Goal: Task Accomplishment & Management: Use online tool/utility

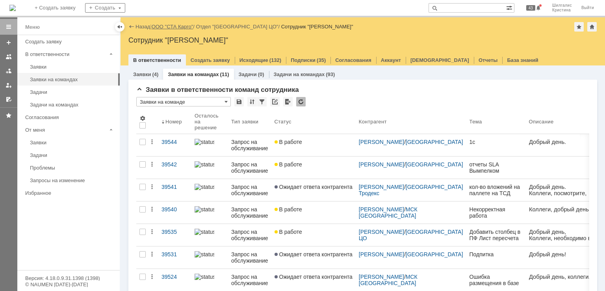
click at [173, 26] on link "ООО "СТА Карго"" at bounding box center [173, 27] width 42 height 6
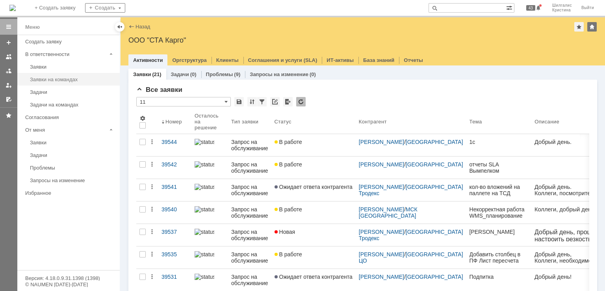
click at [78, 81] on div "Заявки на командах" at bounding box center [72, 79] width 85 height 6
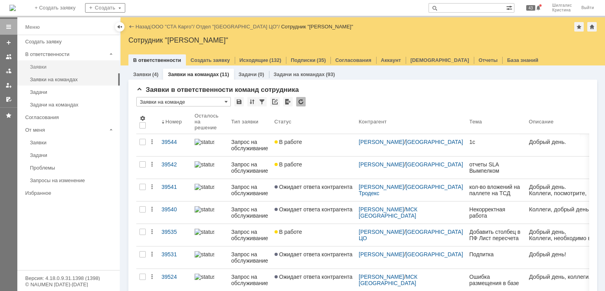
click at [64, 70] on link "Заявки" at bounding box center [72, 67] width 91 height 12
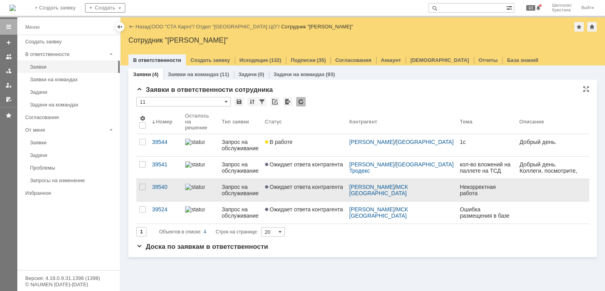
click at [309, 183] on span "Ожидает ответа контрагента" at bounding box center [304, 186] width 78 height 6
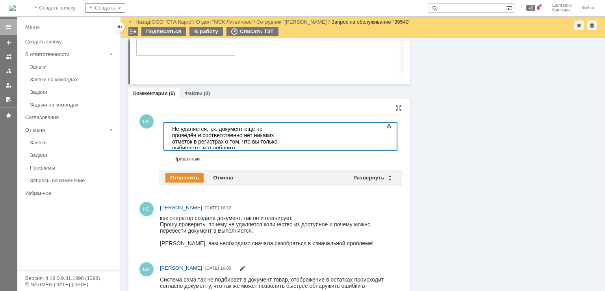
click at [284, 142] on div "Не удаляется, т.к. документ ещё не проведён и соответственно нет никаких отмето…" at bounding box center [228, 145] width 112 height 38
click at [284, 144] on div "Не удаляется, т.к. документ ещё не проведён и соответственно нет никаких отмето…" at bounding box center [228, 145] width 112 height 38
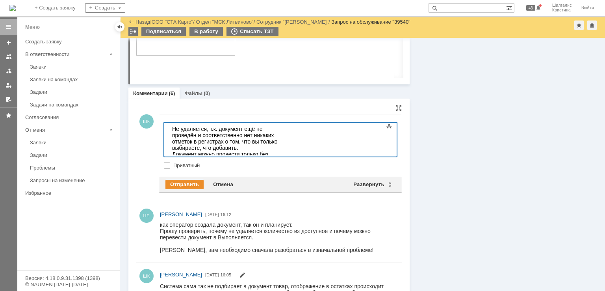
click at [284, 143] on div "Не удаляется, т.к. документ ещё не проведён и соответственно нет никаких отмето…" at bounding box center [228, 151] width 112 height 50
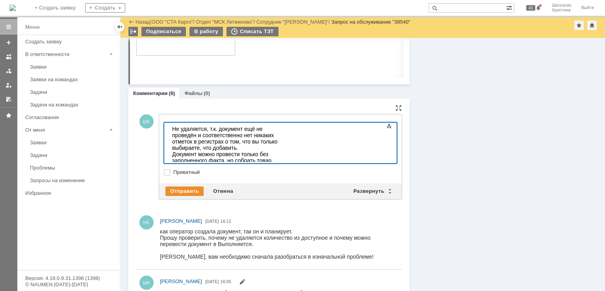
click at [222, 155] on div "Не удаляется, т.к. документ ещё не проведён и соответственно нет никаких отмето…" at bounding box center [228, 154] width 112 height 57
click at [181, 194] on div "Отправить Отмена Развернуть Свернуть" at bounding box center [280, 191] width 243 height 16
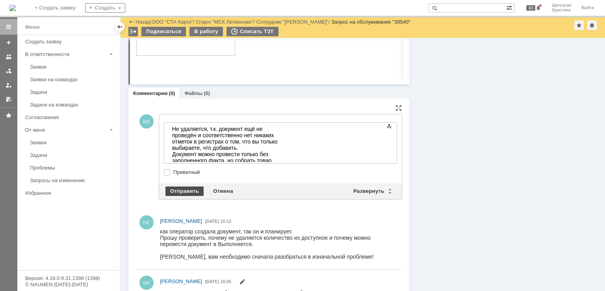
click at [181, 190] on div "Отправить" at bounding box center [184, 190] width 38 height 9
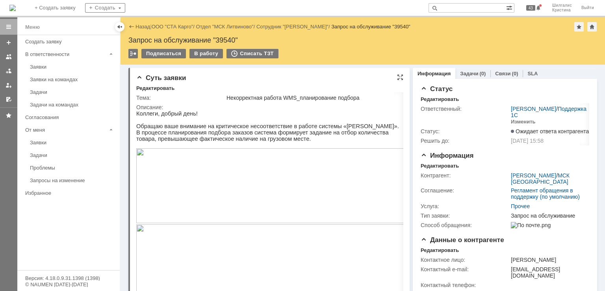
drag, startPoint x: 454, startPoint y: 219, endPoint x: 403, endPoint y: 132, distance: 100.5
click at [178, 26] on link "ООО "СТА Карго"" at bounding box center [173, 27] width 42 height 6
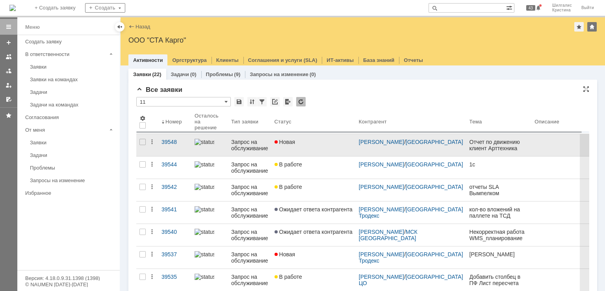
click at [309, 144] on div "Новая" at bounding box center [313, 142] width 78 height 6
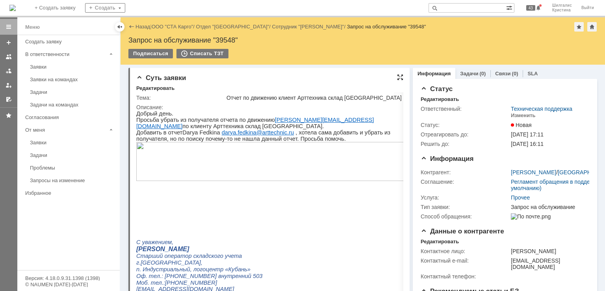
click at [397, 76] on div at bounding box center [400, 77] width 6 height 6
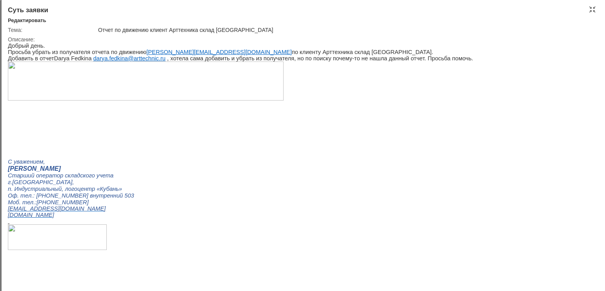
click at [42, 85] on img at bounding box center [146, 80] width 276 height 39
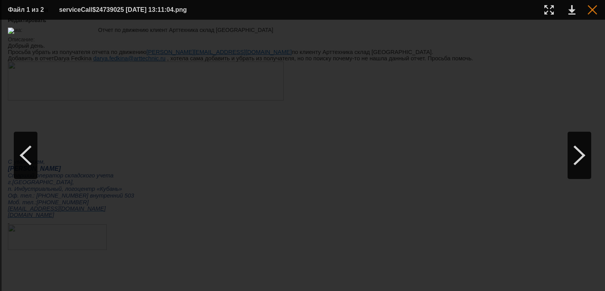
click at [592, 10] on div at bounding box center [591, 9] width 9 height 9
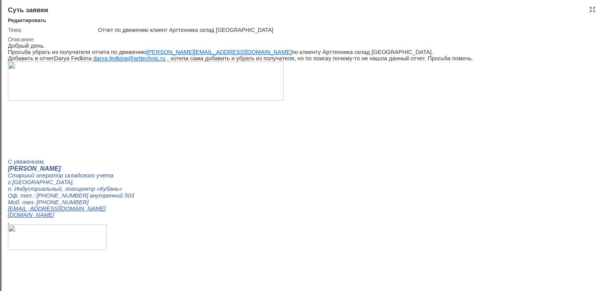
click at [84, 83] on img at bounding box center [146, 80] width 276 height 39
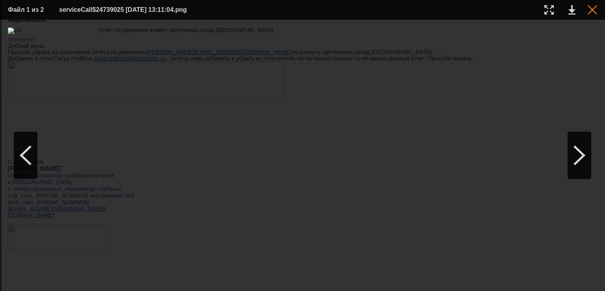
click at [594, 13] on div at bounding box center [591, 9] width 9 height 9
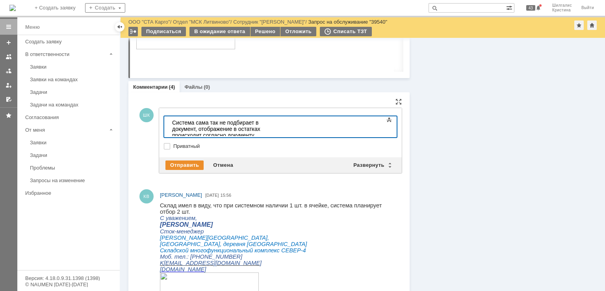
drag, startPoint x: 283, startPoint y: 120, endPoint x: 302, endPoint y: 122, distance: 19.0
click at [283, 120] on div "Система сама так не подбирает в документ, отображение в остатках происходит сог…" at bounding box center [228, 128] width 112 height 19
click at [268, 131] on div "Система сама так не подбирает в документ товар , отображение в остатках происхо…" at bounding box center [228, 128] width 112 height 19
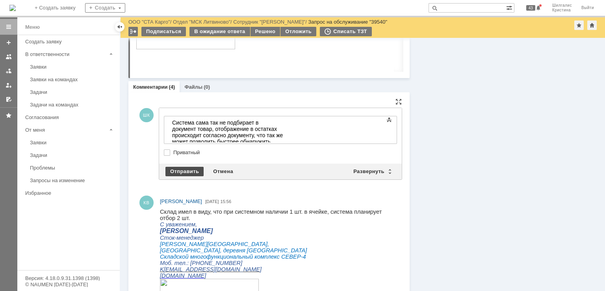
click at [188, 170] on div "Отправить" at bounding box center [184, 171] width 38 height 9
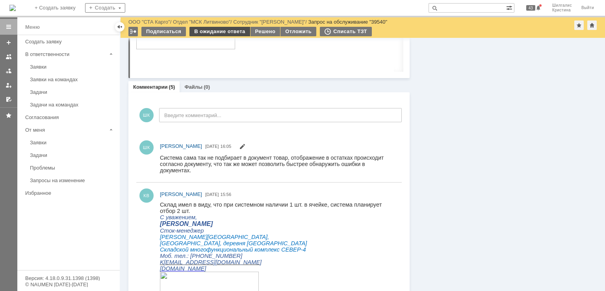
drag, startPoint x: 233, startPoint y: 30, endPoint x: 239, endPoint y: 33, distance: 6.9
click at [233, 30] on div "В ожидание ответа" at bounding box center [219, 31] width 60 height 9
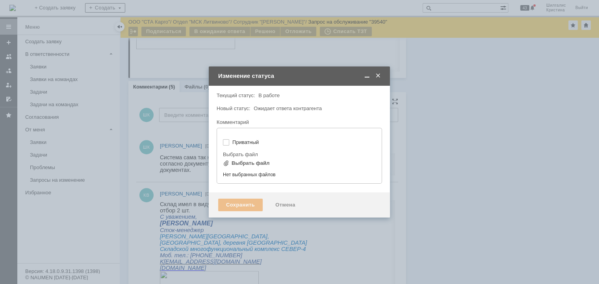
type input "[не указано]"
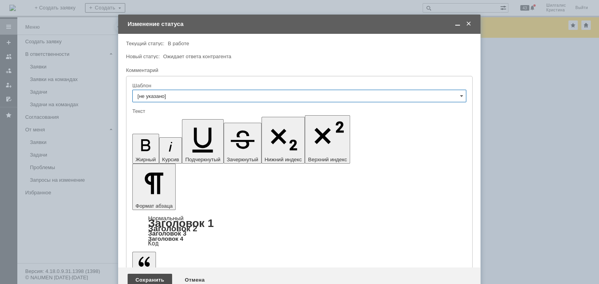
click at [135, 274] on div "Сохранить" at bounding box center [150, 280] width 44 height 13
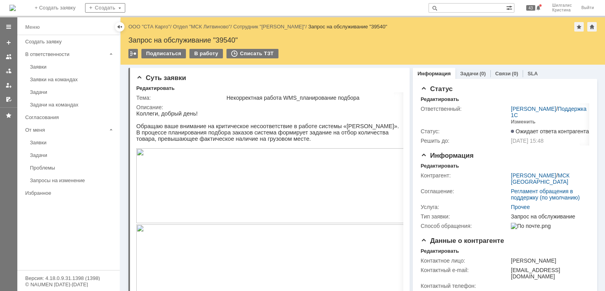
click at [225, 38] on div "Запрос на обслуживание "39540"" at bounding box center [362, 40] width 468 height 8
copy div "39540"
drag, startPoint x: 456, startPoint y: 122, endPoint x: 444, endPoint y: 86, distance: 38.5
